Goal: Information Seeking & Learning: Learn about a topic

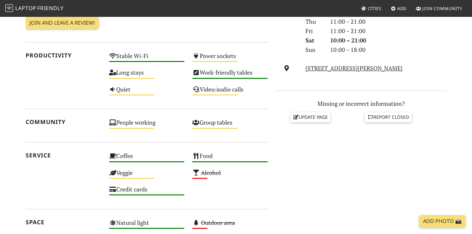
scroll to position [217, 0]
click at [131, 73] on div "Long stays Medium" at bounding box center [146, 75] width 83 height 17
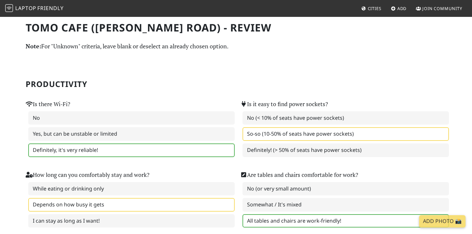
click at [27, 5] on link "Laptop Friendly" at bounding box center [34, 8] width 58 height 11
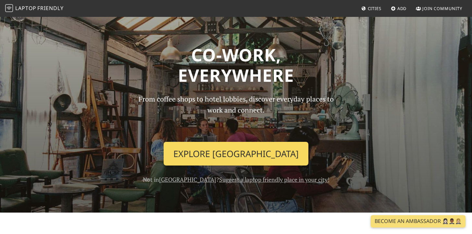
click at [253, 152] on link "Explore Singapore" at bounding box center [236, 154] width 145 height 24
click at [246, 147] on link "Explore Singapore" at bounding box center [236, 154] width 145 height 24
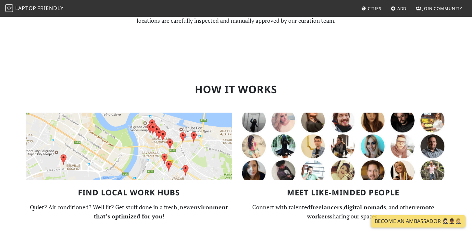
scroll to position [381, 0]
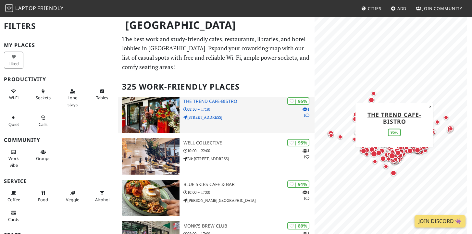
click at [248, 105] on div "| 95% 1 1 The Trend cafe-bistro 08:30 – 17:30 531 Upper Cross St" at bounding box center [248, 115] width 131 height 36
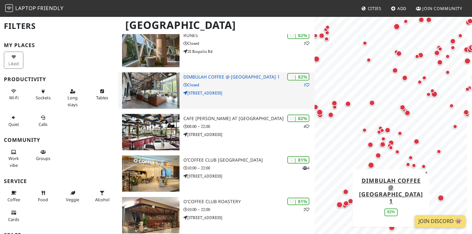
scroll to position [509, 0]
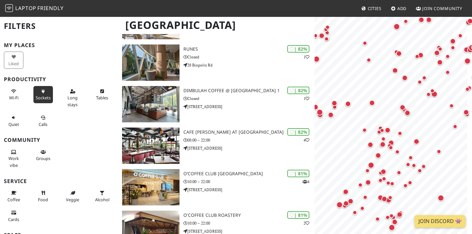
click at [39, 95] on span "Sockets" at bounding box center [43, 98] width 15 height 6
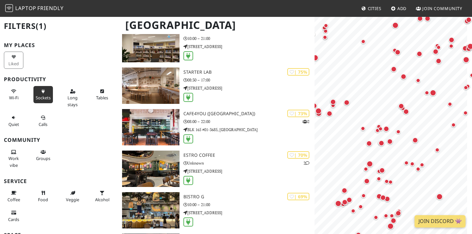
scroll to position [528, 0]
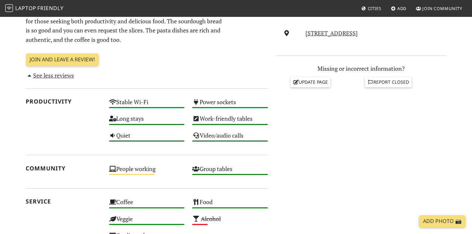
scroll to position [253, 0]
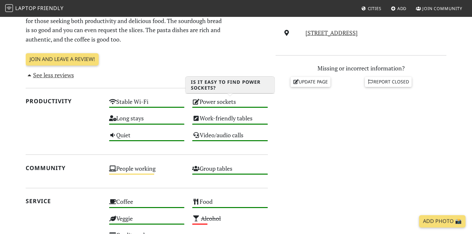
click at [211, 104] on div "Power sockets High" at bounding box center [229, 104] width 83 height 17
